Goal: Task Accomplishment & Management: Manage account settings

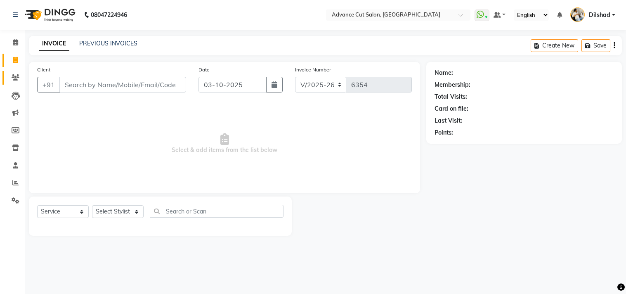
drag, startPoint x: 0, startPoint y: 0, endPoint x: 6, endPoint y: 73, distance: 73.2
click at [6, 73] on link "Clients" at bounding box center [12, 78] width 20 height 14
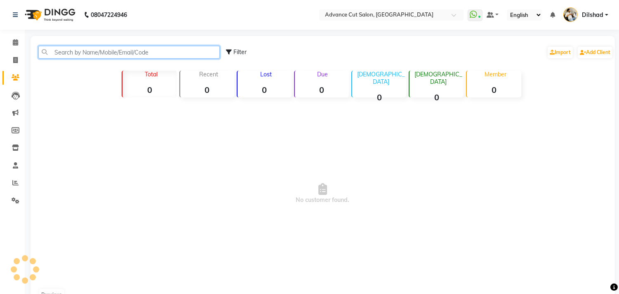
click at [64, 49] on input "text" at bounding box center [128, 52] width 181 height 13
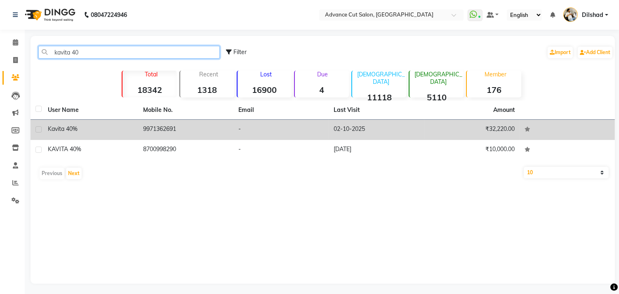
type input "kavita 40"
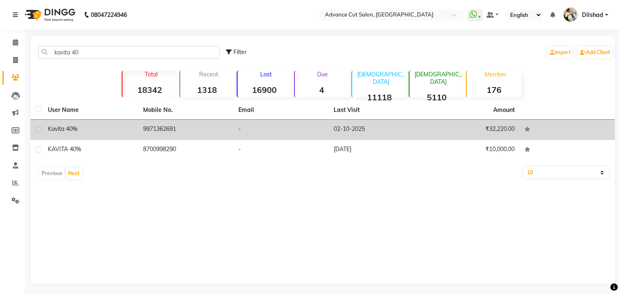
click at [178, 127] on td "9971362691" at bounding box center [185, 130] width 95 height 20
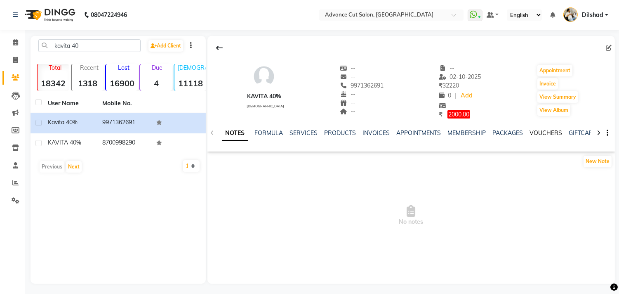
click at [531, 132] on link "VOUCHERS" at bounding box center [545, 132] width 33 height 7
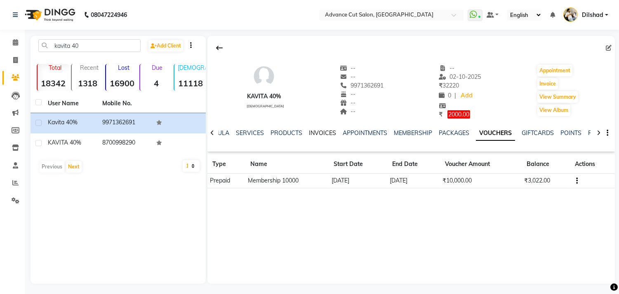
click at [319, 133] on link "INVOICES" at bounding box center [322, 132] width 27 height 7
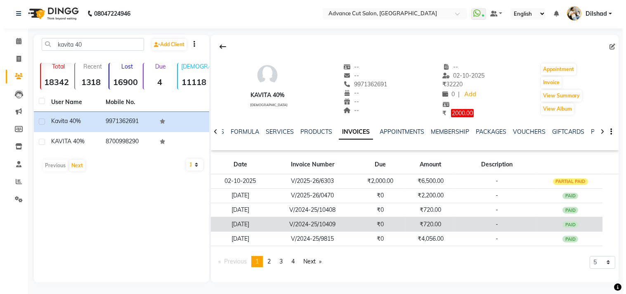
scroll to position [2, 0]
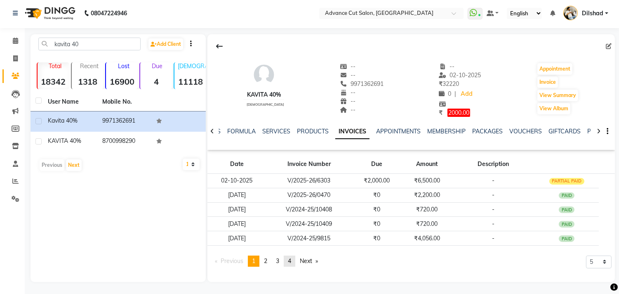
click at [291, 260] on span "4" at bounding box center [289, 260] width 3 height 7
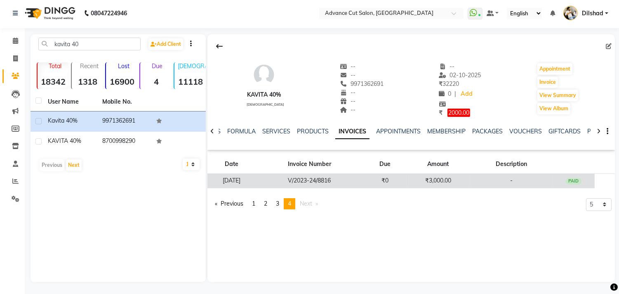
click at [320, 177] on td "V/2023-24/8816" at bounding box center [309, 180] width 108 height 14
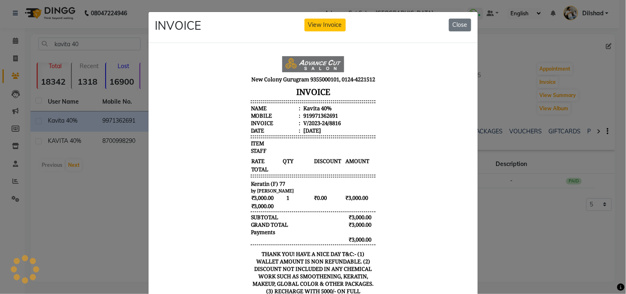
scroll to position [0, 0]
click at [456, 26] on button "Close" at bounding box center [460, 25] width 22 height 13
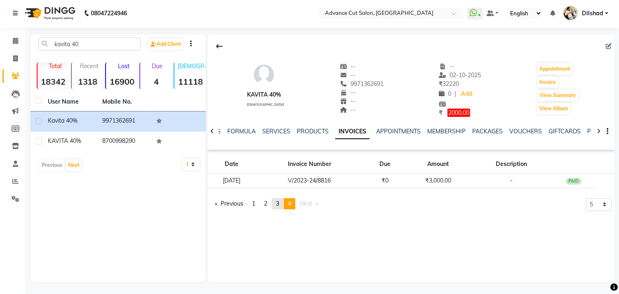
click at [278, 204] on span "3" at bounding box center [277, 203] width 3 height 7
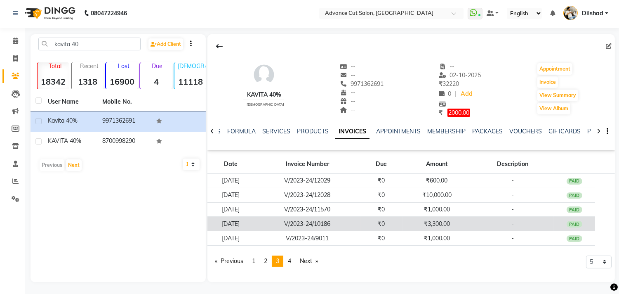
click at [416, 220] on td "₹3,300.00" at bounding box center [436, 223] width 69 height 14
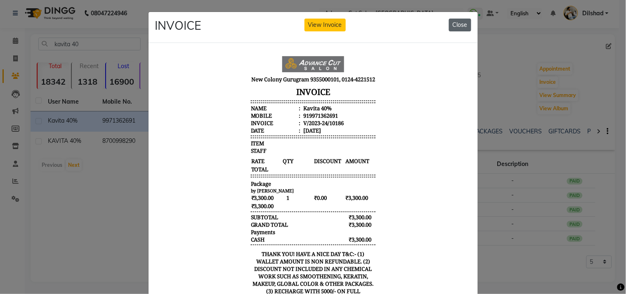
click at [459, 20] on button "Close" at bounding box center [460, 25] width 22 height 13
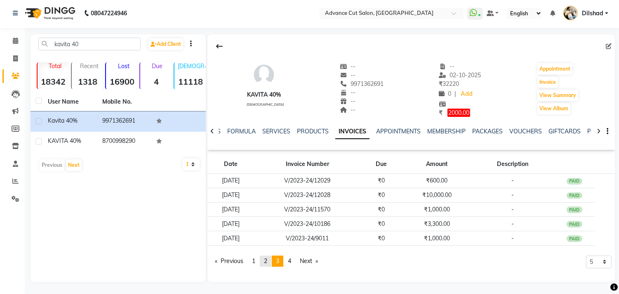
click at [265, 258] on link "page 2" at bounding box center [266, 260] width 12 height 11
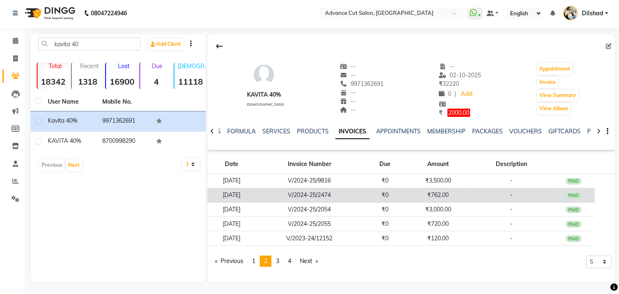
click at [363, 201] on td "V/2024-25/2474" at bounding box center [309, 195] width 108 height 14
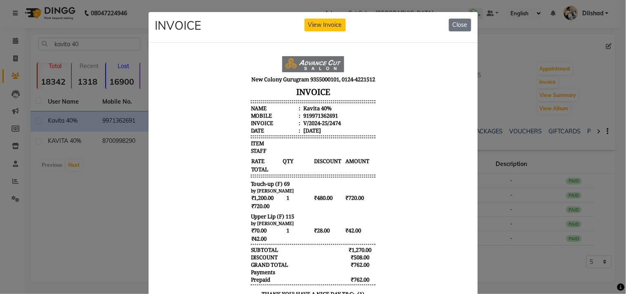
click at [442, 33] on div "INVOICE View Invoice Close" at bounding box center [312, 27] width 329 height 31
click at [449, 25] on button "Close" at bounding box center [460, 25] width 22 height 13
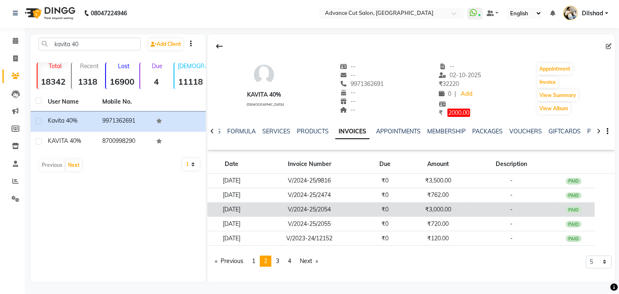
click at [428, 208] on td "₹3,000.00" at bounding box center [438, 209] width 64 height 14
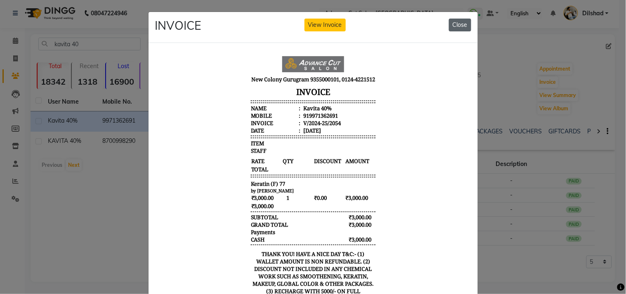
click at [463, 21] on button "Close" at bounding box center [460, 25] width 22 height 13
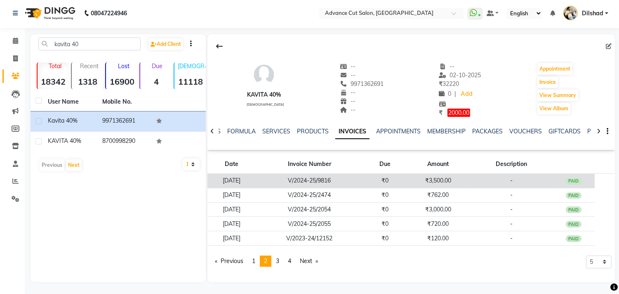
click at [445, 176] on td "₹3,500.00" at bounding box center [438, 180] width 64 height 14
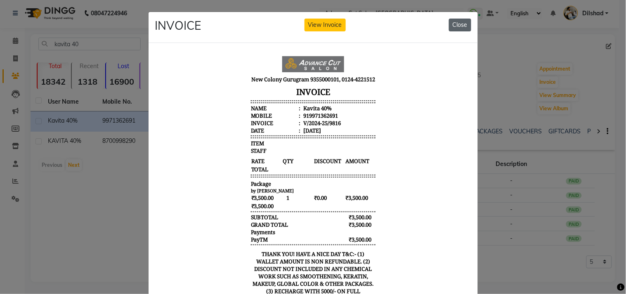
click at [463, 25] on button "Close" at bounding box center [460, 25] width 22 height 13
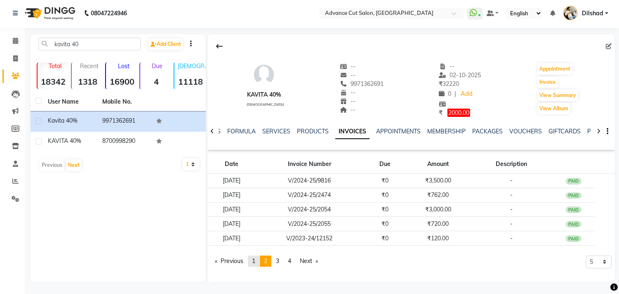
click at [255, 264] on span "1" at bounding box center [253, 260] width 3 height 7
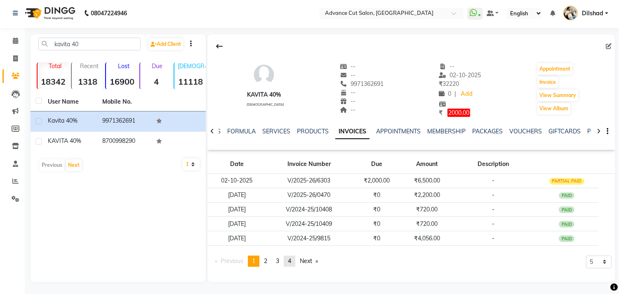
click at [290, 264] on link "page 4" at bounding box center [290, 260] width 12 height 11
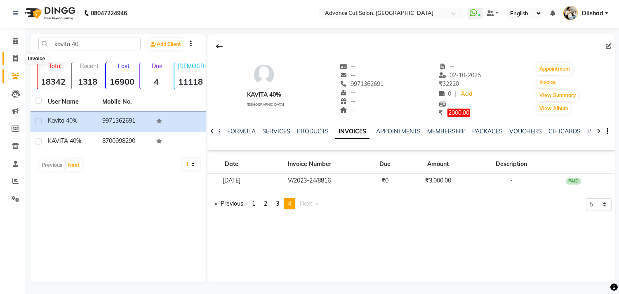
click at [10, 54] on span at bounding box center [15, 58] width 14 height 9
select select "922"
select select "service"
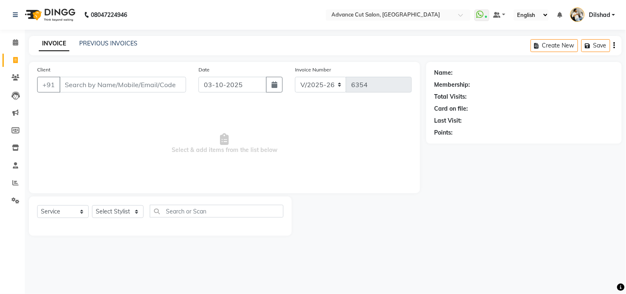
click at [154, 39] on div "INVOICE PREVIOUS INVOICES Create New Save" at bounding box center [325, 45] width 593 height 19
click at [76, 82] on input "Client" at bounding box center [122, 85] width 127 height 16
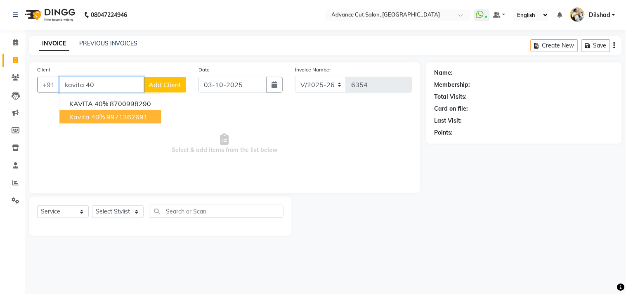
click at [118, 117] on ngb-highlight "9971362691" at bounding box center [126, 117] width 41 height 8
type input "9971362691"
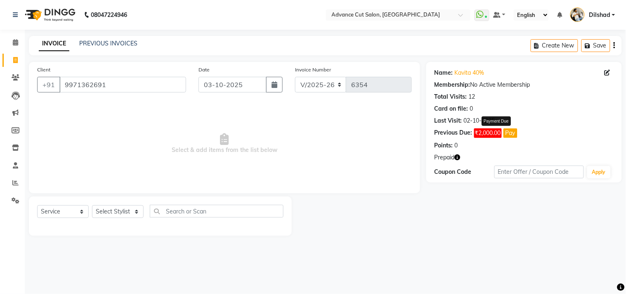
click at [513, 133] on button "Pay" at bounding box center [510, 132] width 14 height 9
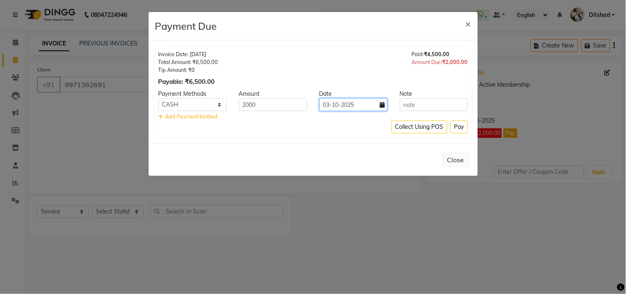
click at [345, 108] on input "03-10-2025" at bounding box center [353, 104] width 68 height 13
select select "10"
select select "2025"
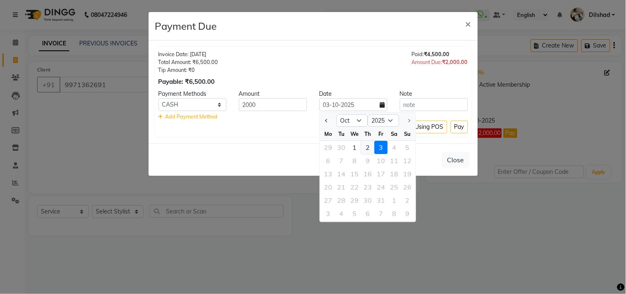
click at [366, 146] on div "2" at bounding box center [367, 147] width 13 height 13
type input "02-10-2025"
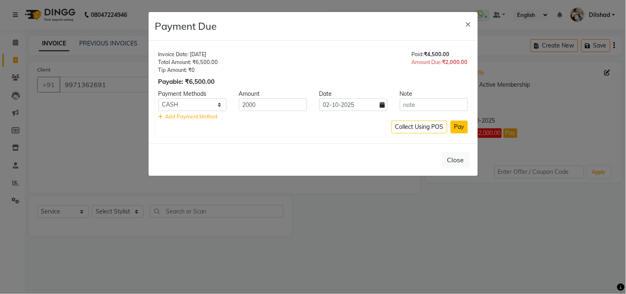
click at [454, 124] on button "Pay" at bounding box center [458, 126] width 17 height 13
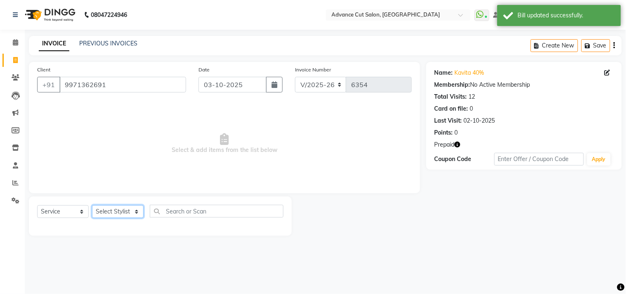
click at [111, 211] on select "Select Stylist [PERSON_NAME] [PERSON_NAME] [PERSON_NAME] [PERSON_NAME] [PERSON_…" at bounding box center [118, 211] width 52 height 13
click at [92, 205] on select "Select Stylist [PERSON_NAME] [PERSON_NAME] [PERSON_NAME] [PERSON_NAME] [PERSON_…" at bounding box center [118, 211] width 52 height 13
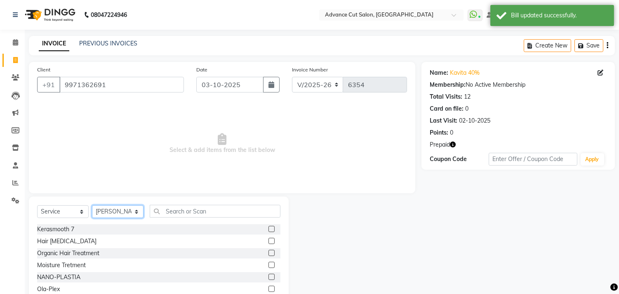
click at [109, 216] on select "Select Stylist [PERSON_NAME] [PERSON_NAME] [PERSON_NAME] [PERSON_NAME] [PERSON_…" at bounding box center [118, 211] width 52 height 13
select select "15626"
click at [92, 205] on select "Select Stylist [PERSON_NAME] [PERSON_NAME] [PERSON_NAME] [PERSON_NAME] [PERSON_…" at bounding box center [118, 211] width 52 height 13
click at [73, 207] on select "Select Service Product Membership Package Voucher Prepaid Gift Card" at bounding box center [63, 211] width 52 height 13
select select "product"
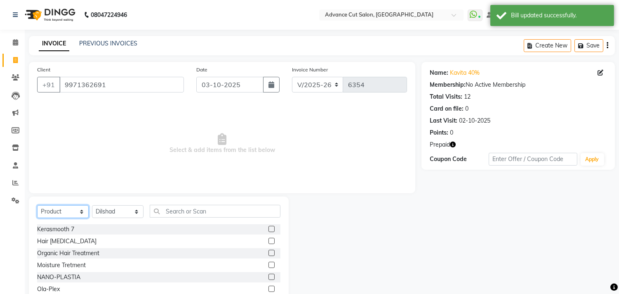
click at [37, 205] on select "Select Service Product Membership Package Voucher Prepaid Gift Card" at bounding box center [63, 211] width 52 height 13
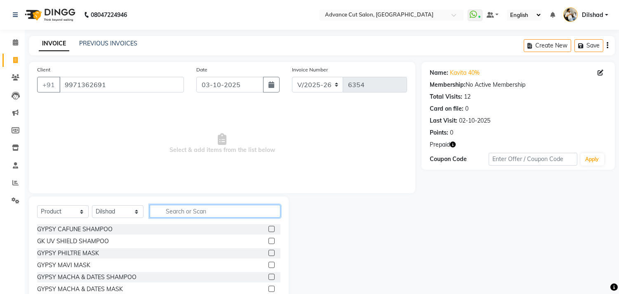
click at [163, 216] on input "text" at bounding box center [215, 211] width 131 height 13
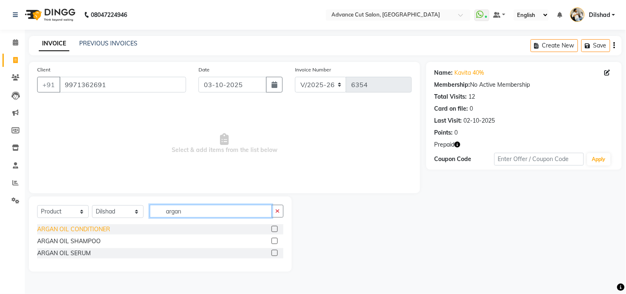
type input "argan"
click at [67, 230] on div "ARGAN OIL CONDITIONER" at bounding box center [73, 229] width 73 height 9
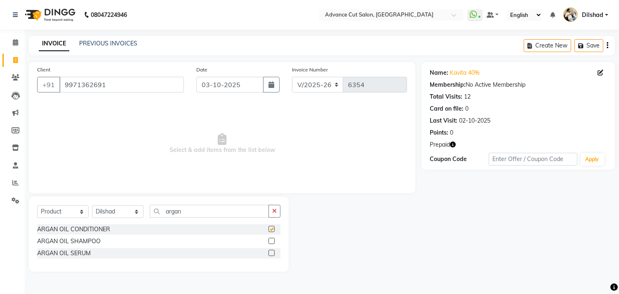
checkbox input "false"
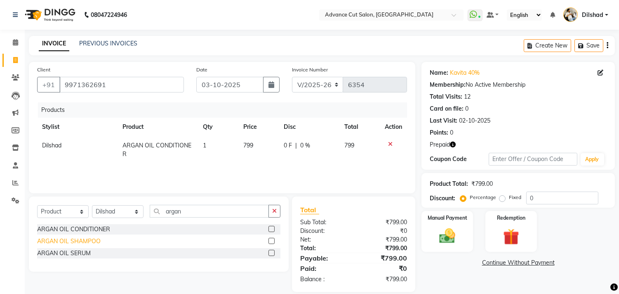
click at [69, 242] on div "ARGAN OIL SHAMPOO" at bounding box center [69, 241] width 64 height 9
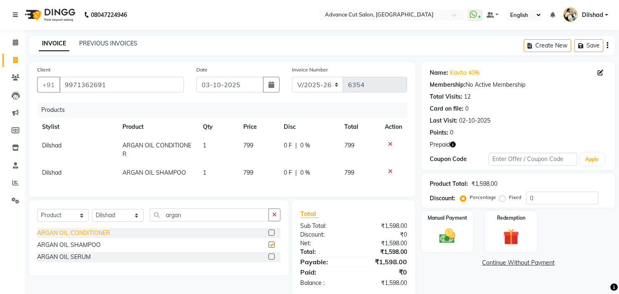
checkbox input "false"
click at [526, 197] on input "0" at bounding box center [562, 197] width 72 height 13
click at [588, 47] on button "Save" at bounding box center [588, 45] width 29 height 13
click at [24, 62] on div "Client [PHONE_NUMBER] Date [DATE] Invoice Number V/2025 V/[PHONE_NUMBER] Produc…" at bounding box center [222, 178] width 399 height 233
click at [17, 59] on icon at bounding box center [15, 60] width 5 height 6
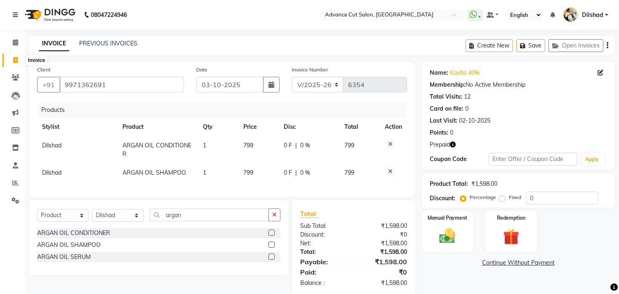
select select "service"
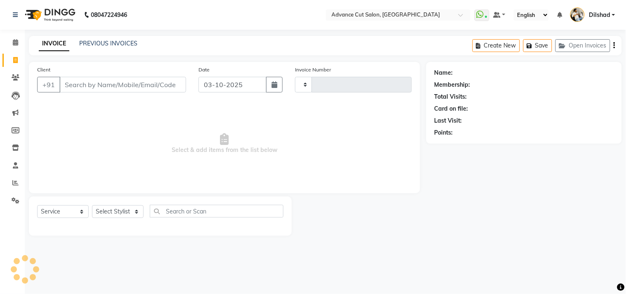
type input "6354"
select select "922"
click at [72, 116] on span "Select & add items from the list below" at bounding box center [224, 143] width 374 height 82
click at [571, 41] on button "Open Invoices" at bounding box center [582, 45] width 55 height 13
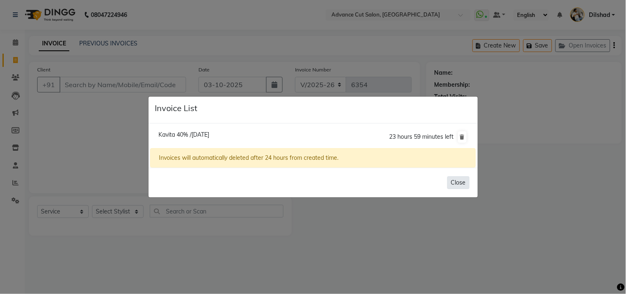
click at [465, 182] on button "Close" at bounding box center [458, 182] width 22 height 13
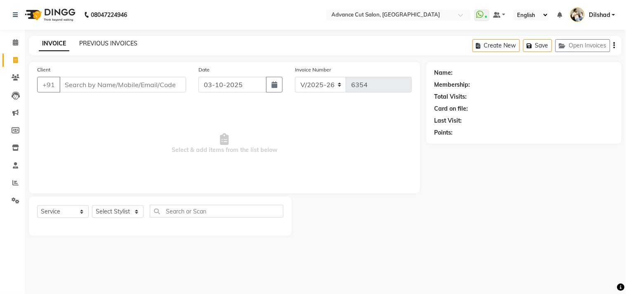
click at [110, 43] on link "PREVIOUS INVOICES" at bounding box center [108, 43] width 58 height 7
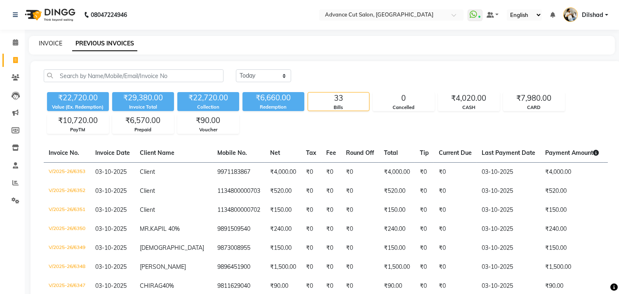
click at [52, 45] on link "INVOICE" at bounding box center [51, 43] width 24 height 7
select select "service"
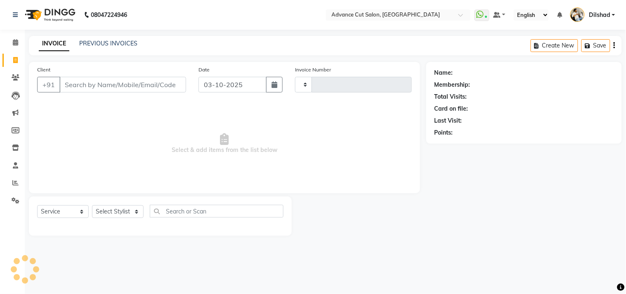
type input "6354"
select select "922"
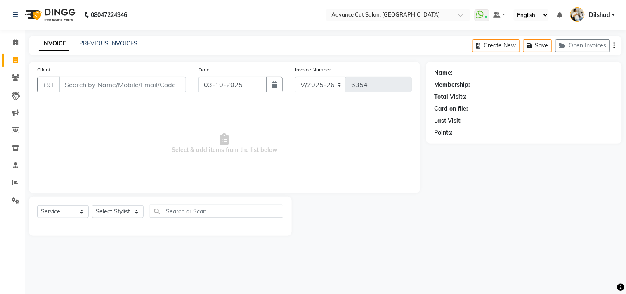
click at [168, 56] on main "INVOICE PREVIOUS INVOICES Create New Save Open Invoices Client +91 Date [DATE] …" at bounding box center [325, 142] width 601 height 212
click at [110, 47] on div "PREVIOUS INVOICES" at bounding box center [108, 43] width 58 height 9
click at [108, 42] on link "PREVIOUS INVOICES" at bounding box center [108, 43] width 58 height 7
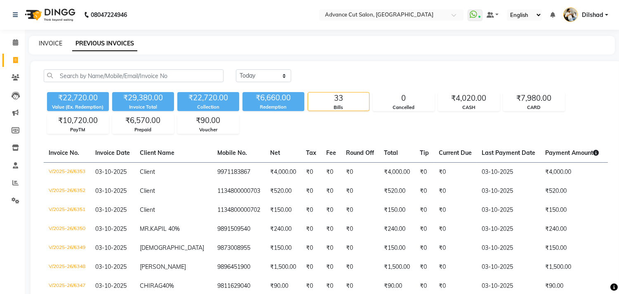
click at [56, 42] on link "INVOICE" at bounding box center [51, 43] width 24 height 7
select select "service"
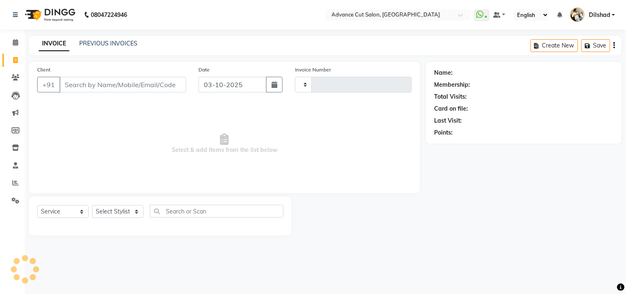
type input "6354"
select select "922"
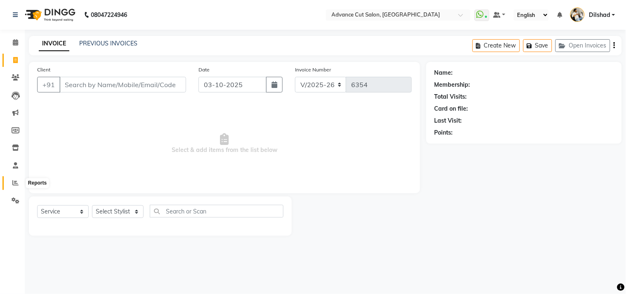
click at [9, 181] on span at bounding box center [15, 182] width 14 height 9
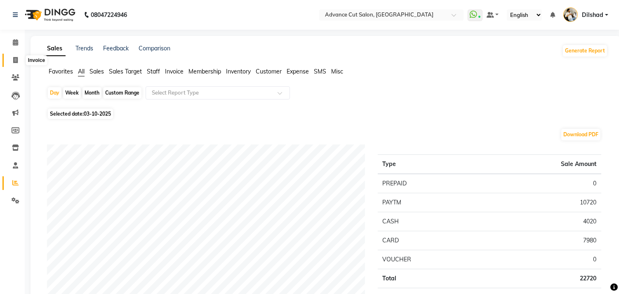
click at [11, 57] on span at bounding box center [15, 60] width 14 height 9
select select "922"
select select "service"
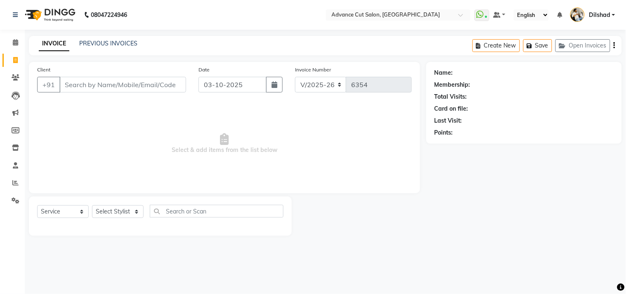
click at [113, 111] on span "Select & add items from the list below" at bounding box center [224, 143] width 374 height 82
click at [14, 76] on icon at bounding box center [16, 77] width 8 height 6
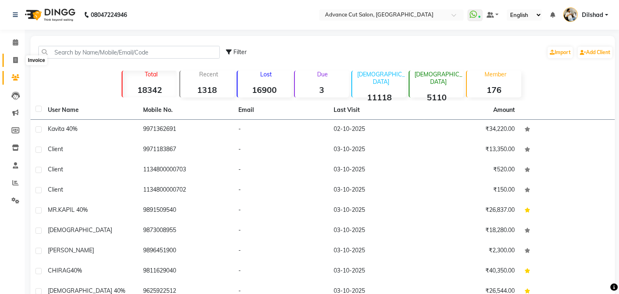
click at [16, 61] on icon at bounding box center [15, 60] width 5 height 6
select select "service"
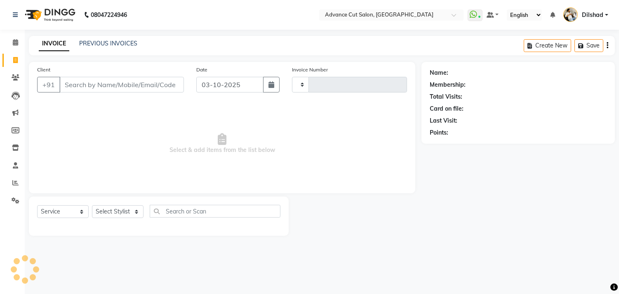
type input "6354"
select select "922"
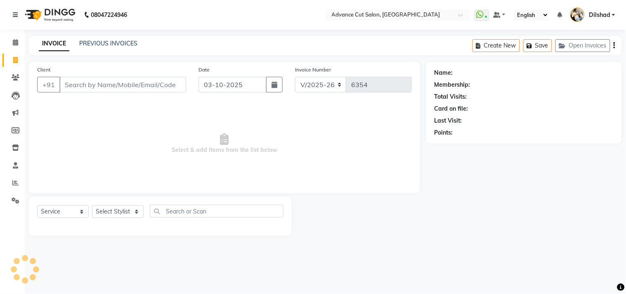
click at [212, 47] on div "INVOICE PREVIOUS INVOICES Create New Save Open Invoices" at bounding box center [325, 45] width 593 height 19
click at [86, 129] on span "Select & add items from the list below" at bounding box center [224, 143] width 374 height 82
click at [118, 209] on select "Select Stylist [PERSON_NAME] [PERSON_NAME] [PERSON_NAME] [PERSON_NAME] [PERSON_…" at bounding box center [118, 211] width 52 height 13
click at [64, 131] on span "Select & add items from the list below" at bounding box center [224, 143] width 374 height 82
click at [80, 91] on input "Client" at bounding box center [122, 85] width 127 height 16
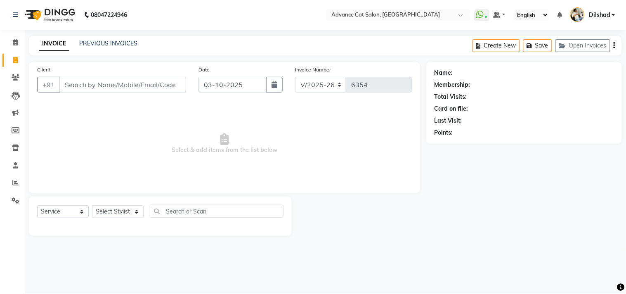
click at [82, 154] on span "Select & add items from the list below" at bounding box center [224, 143] width 374 height 82
click at [56, 213] on select "Select Service Product Membership Package Voucher Prepaid Gift Card" at bounding box center [63, 211] width 52 height 13
click at [143, 121] on span "Select & add items from the list below" at bounding box center [224, 143] width 374 height 82
click at [129, 45] on link "PREVIOUS INVOICES" at bounding box center [108, 43] width 58 height 7
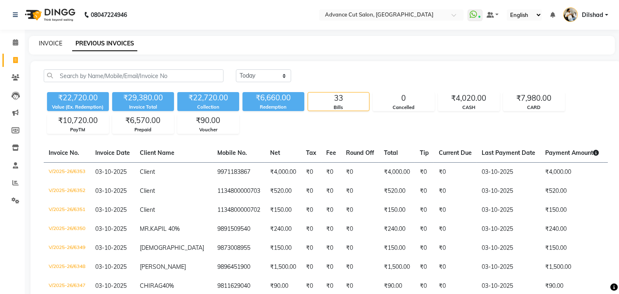
click at [49, 42] on link "INVOICE" at bounding box center [51, 43] width 24 height 7
select select "service"
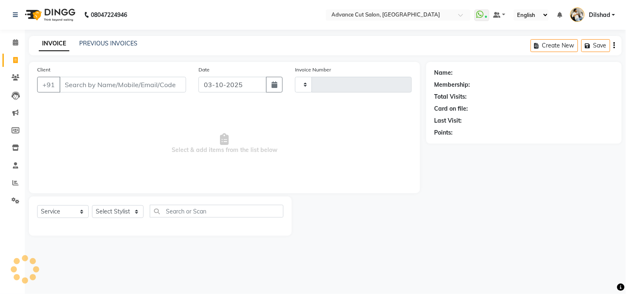
type input "6354"
select select "922"
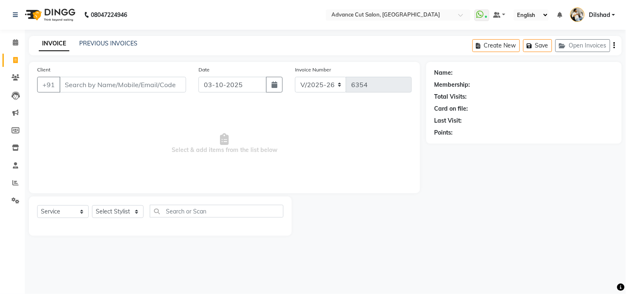
click at [174, 45] on div "INVOICE PREVIOUS INVOICES Create New Save Open Invoices" at bounding box center [325, 45] width 593 height 19
click at [167, 47] on div "INVOICE PREVIOUS INVOICES Create New Save Open Invoices" at bounding box center [325, 45] width 593 height 19
click at [155, 55] on main "INVOICE PREVIOUS INVOICES Create New Save Open Invoices Client +91 Date [DATE] …" at bounding box center [325, 142] width 601 height 212
click at [565, 45] on icon "button" at bounding box center [564, 46] width 10 height 6
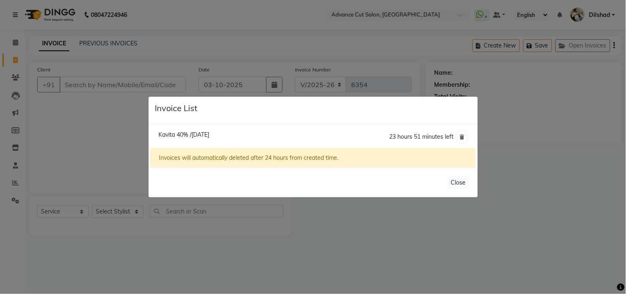
click at [207, 134] on span "Kavita 40% /[DATE]" at bounding box center [183, 134] width 51 height 7
type input "9971362691"
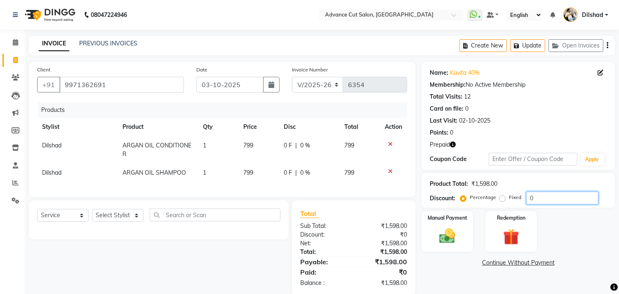
click at [527, 197] on input "0" at bounding box center [562, 197] width 72 height 13
type input "10"
click at [442, 228] on img at bounding box center [447, 235] width 27 height 19
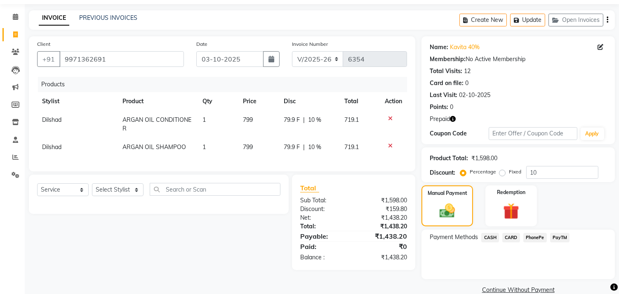
scroll to position [39, 0]
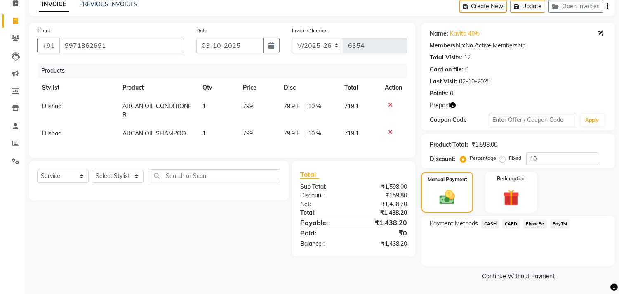
click at [492, 221] on span "CASH" at bounding box center [490, 223] width 18 height 9
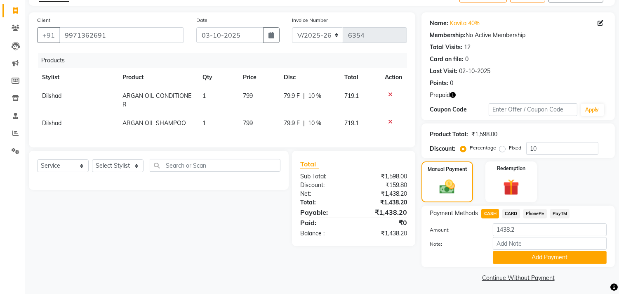
scroll to position [52, 0]
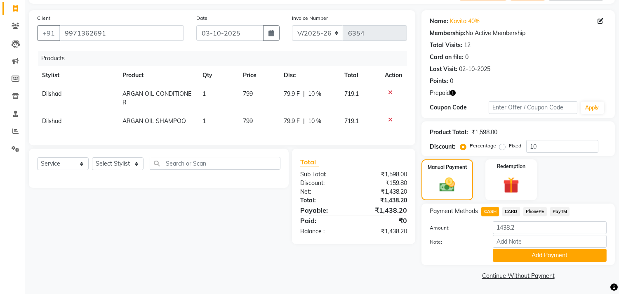
click at [561, 208] on span "PayTM" at bounding box center [560, 211] width 20 height 9
click at [538, 254] on button "Add Payment" at bounding box center [550, 255] width 114 height 13
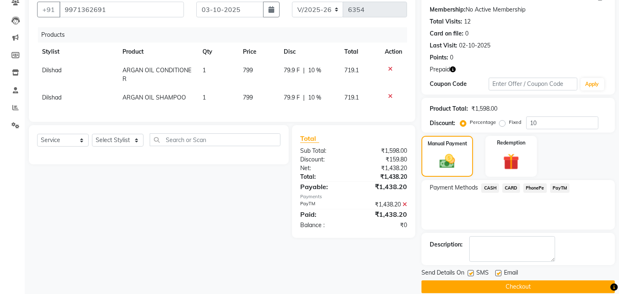
scroll to position [86, 0]
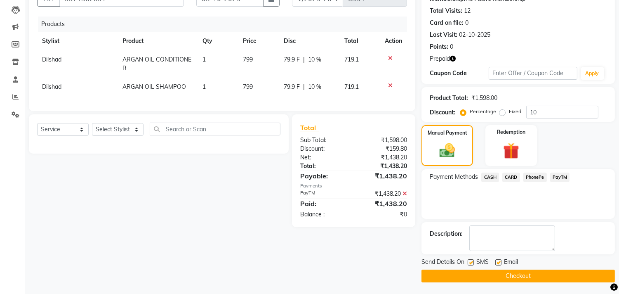
click at [468, 259] on label at bounding box center [471, 262] width 6 height 6
click at [468, 260] on input "checkbox" at bounding box center [470, 262] width 5 height 5
checkbox input "false"
click at [495, 262] on label at bounding box center [498, 262] width 6 height 6
click at [495, 262] on input "checkbox" at bounding box center [497, 262] width 5 height 5
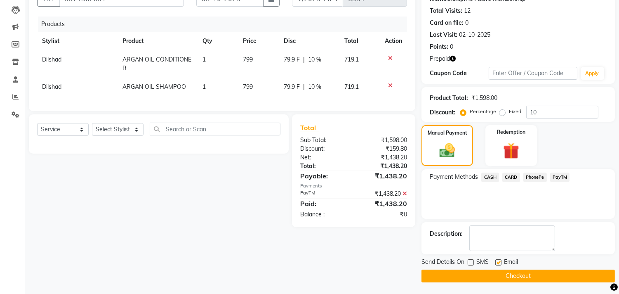
checkbox input "false"
click at [496, 273] on button "Checkout" at bounding box center [517, 275] width 193 height 13
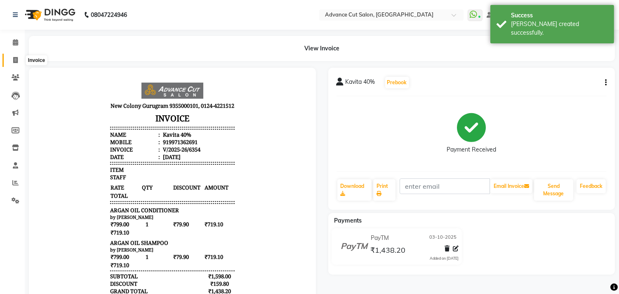
click at [12, 62] on span at bounding box center [15, 60] width 14 height 9
select select "service"
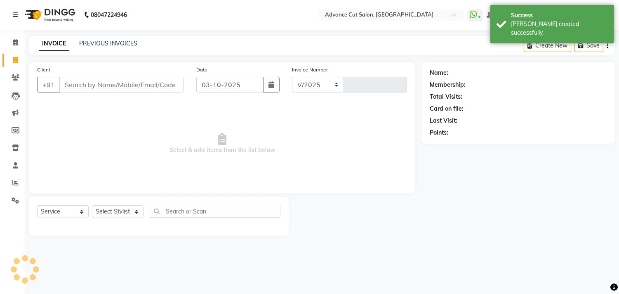
select select "922"
type input "6355"
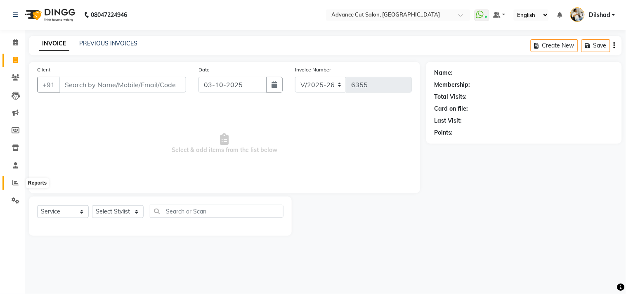
click at [17, 184] on icon at bounding box center [15, 182] width 6 height 6
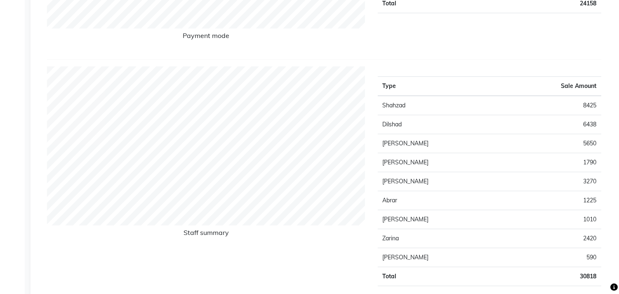
scroll to position [46, 0]
